Goal: Task Accomplishment & Management: Use online tool/utility

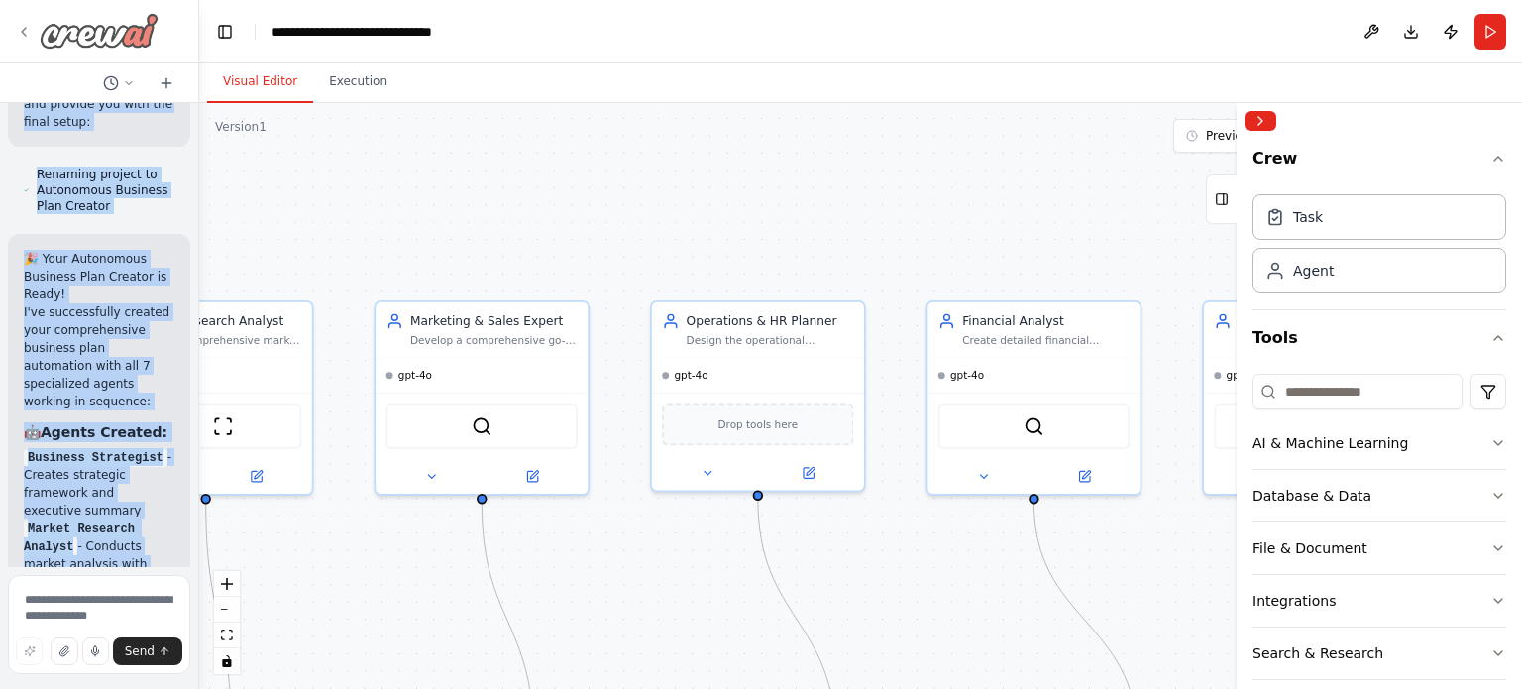
click at [95, 30] on img at bounding box center [99, 31] width 119 height 36
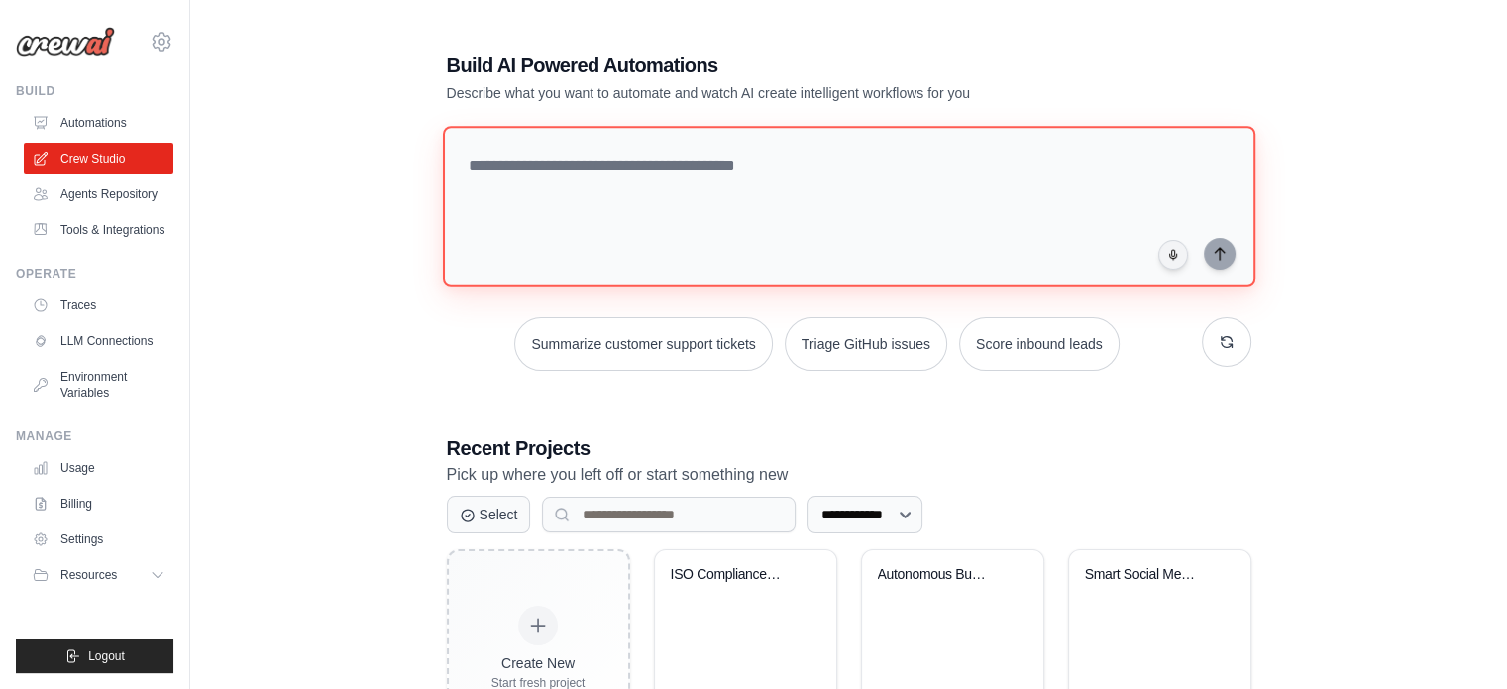
click at [663, 177] on textarea at bounding box center [848, 206] width 812 height 161
